Goal: Task Accomplishment & Management: Use online tool/utility

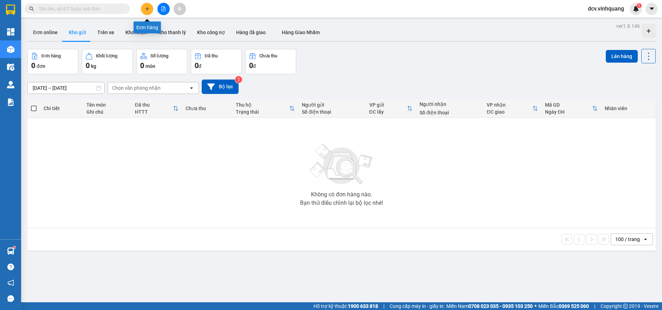
click at [152, 7] on button at bounding box center [147, 9] width 12 height 12
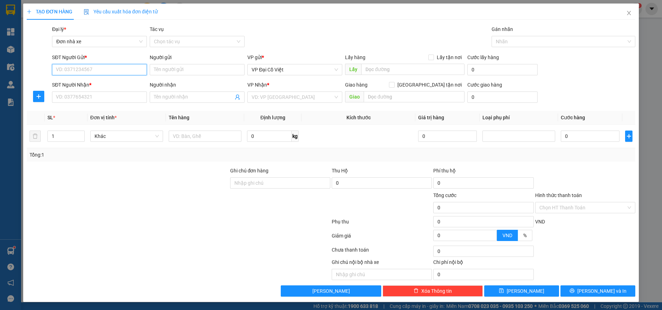
paste input "0941898666"
type input "0941898666"
click at [90, 84] on div "0941898666 - [GEOGRAPHIC_DATA]" at bounding box center [99, 84] width 86 height 8
type input "huy"
type input "0971894222"
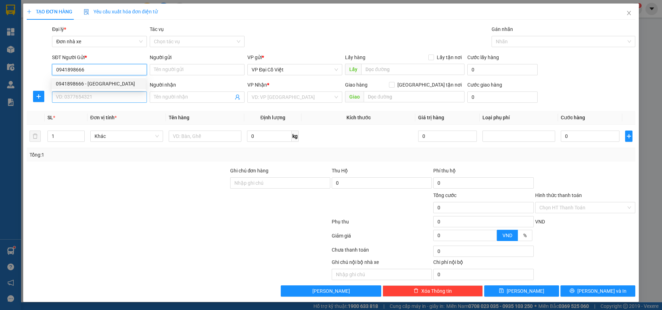
type input "[PERSON_NAME]"
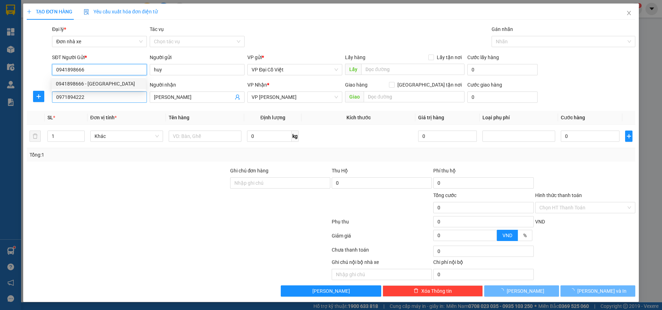
type input "0941898666"
click at [92, 98] on input "0971894222" at bounding box center [99, 96] width 95 height 11
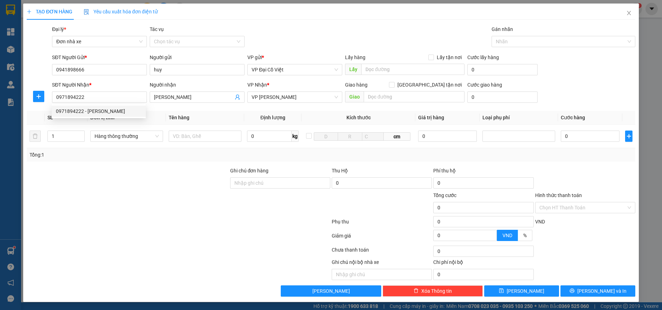
click at [183, 247] on div at bounding box center [178, 251] width 305 height 14
click at [220, 135] on input "text" at bounding box center [205, 135] width 73 height 11
type input "H XỐP PK"
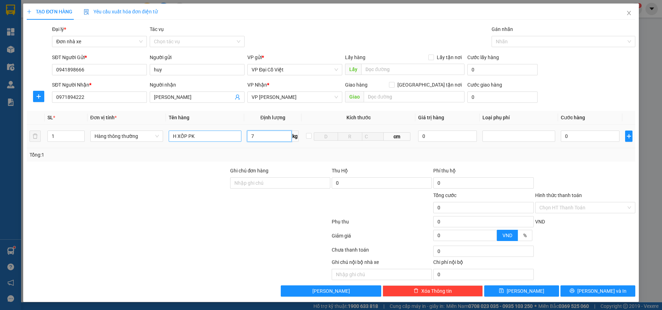
type input "7"
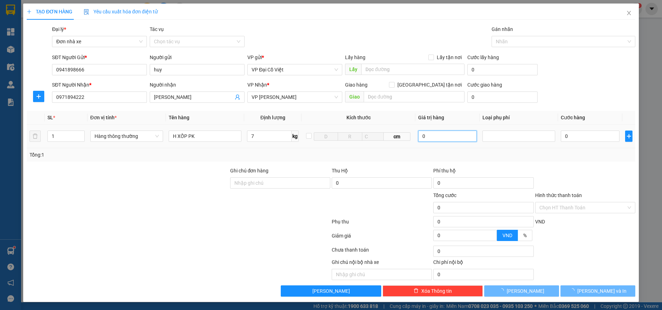
type input "40.000"
click at [582, 164] on div "Transit Pickup Surcharge Ids Transit Deliver Surcharge Ids Transit Deliver Surc…" at bounding box center [331, 160] width 609 height 271
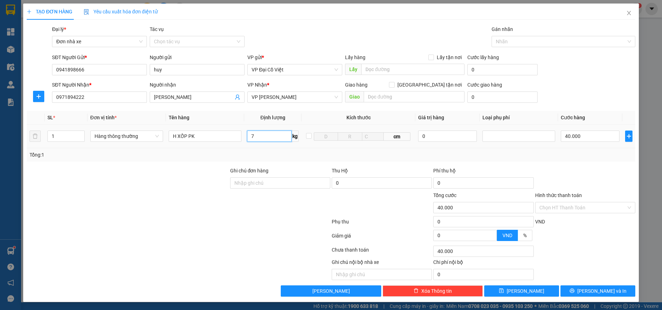
click at [256, 137] on input "7" at bounding box center [269, 135] width 44 height 11
click at [264, 136] on input "735" at bounding box center [269, 135] width 44 height 11
type input "7.5"
click at [602, 164] on div "Transit Pickup Surcharge Ids Transit Deliver Surcharge Ids Transit Deliver Surc…" at bounding box center [331, 160] width 609 height 271
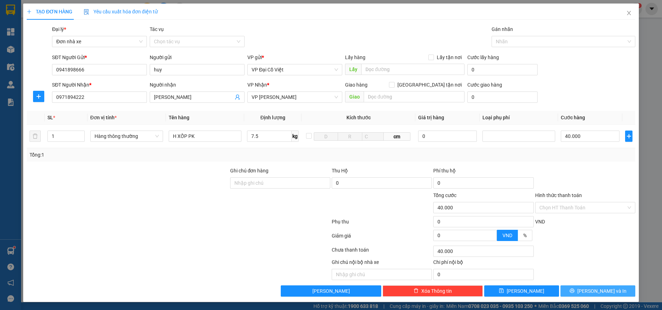
click at [580, 286] on button "[PERSON_NAME] và In" at bounding box center [597, 290] width 75 height 11
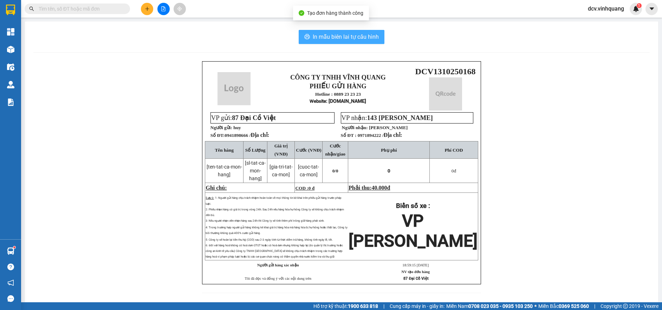
click at [330, 39] on span "In mẫu biên lai tự cấu hình" at bounding box center [346, 36] width 66 height 9
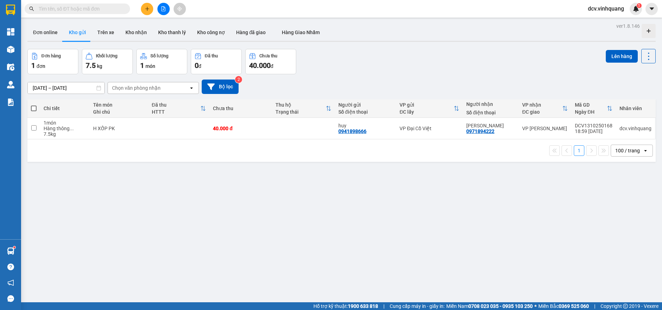
click at [507, 41] on div at bounding box center [341, 41] width 628 height 1
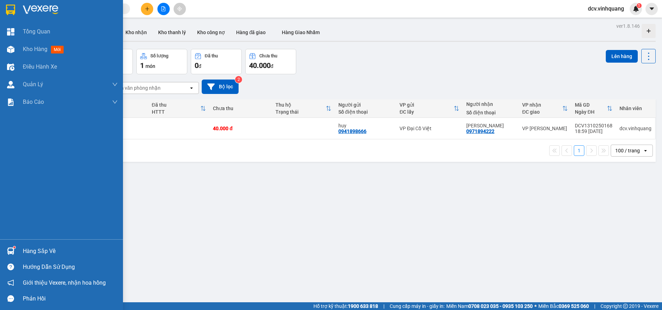
click at [15, 247] on sup at bounding box center [14, 247] width 2 height 2
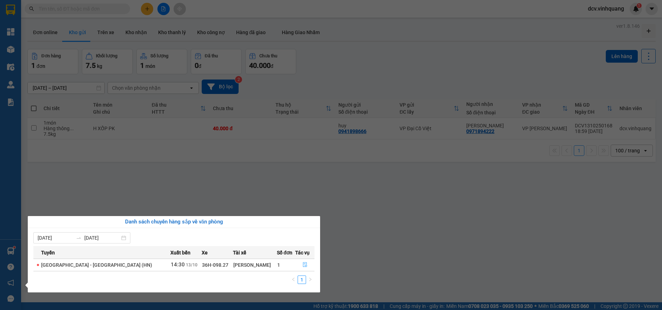
click at [303, 265] on icon "file-done" at bounding box center [305, 264] width 4 height 5
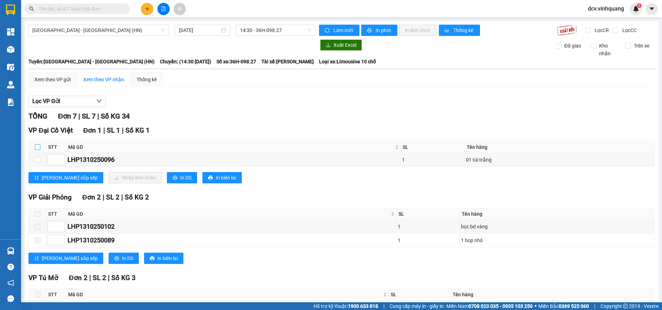
click at [38, 146] on input "checkbox" at bounding box center [38, 147] width 6 height 6
checkbox input "true"
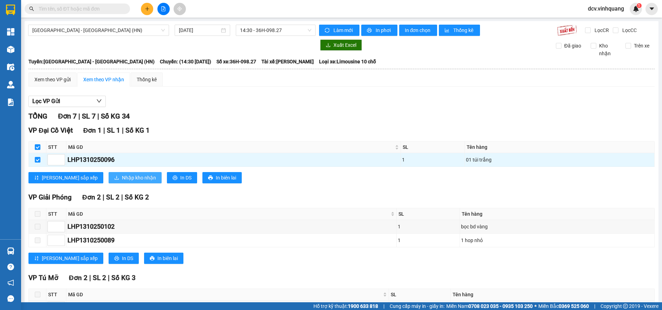
click at [122, 174] on span "Nhập kho nhận" at bounding box center [139, 178] width 34 height 8
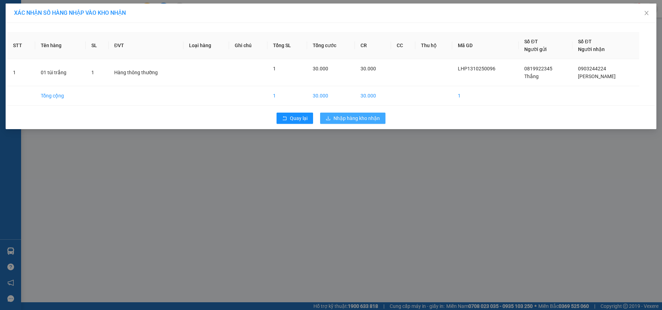
click at [357, 114] on span "Nhập hàng kho nhận" at bounding box center [356, 118] width 46 height 8
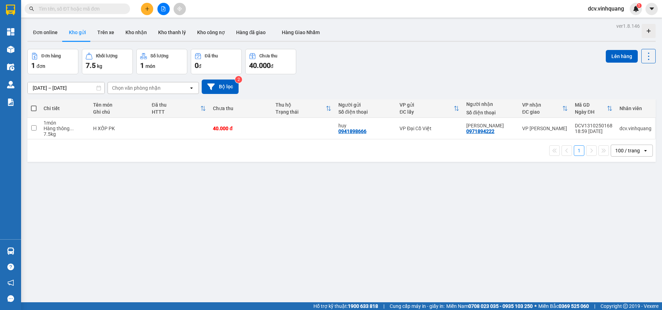
click at [217, 177] on div "ver 1.8.146 Đơn online Kho gửi Trên xe Kho nhận Kho thanh lý Kho công nợ Hàng đ…" at bounding box center [342, 176] width 634 height 310
click at [34, 108] on span at bounding box center [34, 108] width 6 height 6
click at [34, 105] on input "checkbox" at bounding box center [34, 105] width 0 height 0
checkbox input "true"
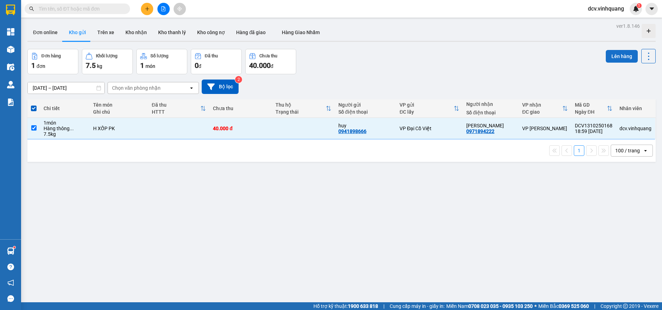
click at [617, 56] on button "Lên hàng" at bounding box center [622, 56] width 32 height 13
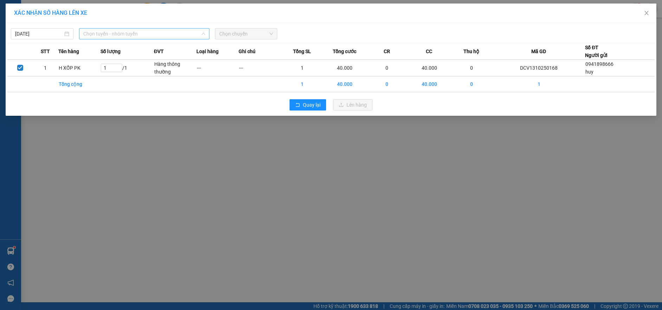
click at [129, 30] on span "Chọn tuyến - nhóm tuyến" at bounding box center [144, 33] width 122 height 11
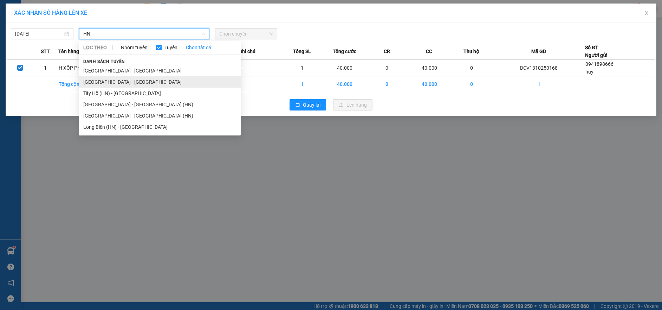
type input "HN"
click at [111, 81] on li "[GEOGRAPHIC_DATA] - [GEOGRAPHIC_DATA]" at bounding box center [160, 81] width 162 height 11
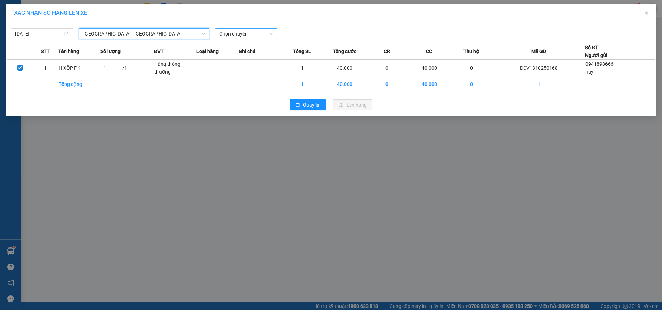
click at [257, 32] on span "Chọn chuyến" at bounding box center [246, 33] width 54 height 11
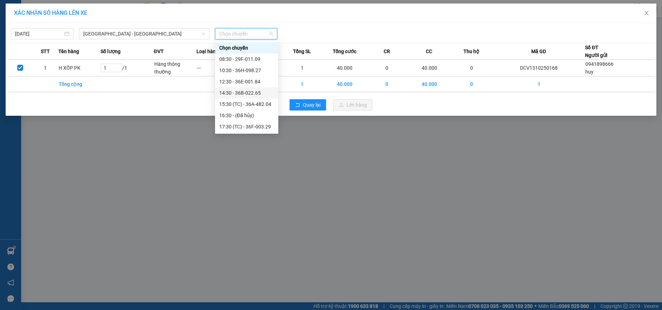
scroll to position [22, 0]
click at [250, 127] on div "20:30 - 36E-001.84" at bounding box center [246, 127] width 55 height 8
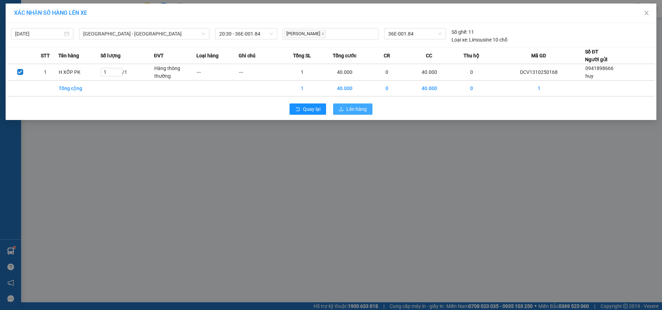
click at [357, 107] on span "Lên hàng" at bounding box center [356, 109] width 20 height 8
